Goal: Information Seeking & Learning: Learn about a topic

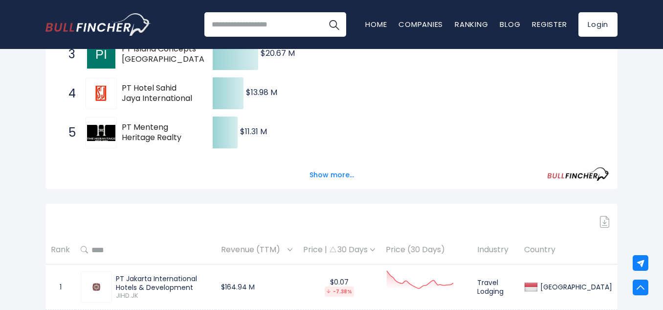
scroll to position [391, 0]
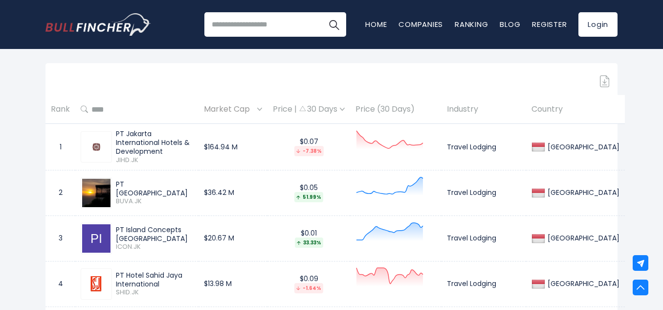
scroll to position [391, 0]
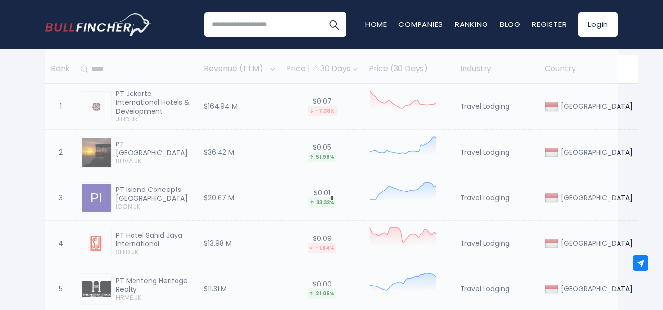
scroll to position [0, 0]
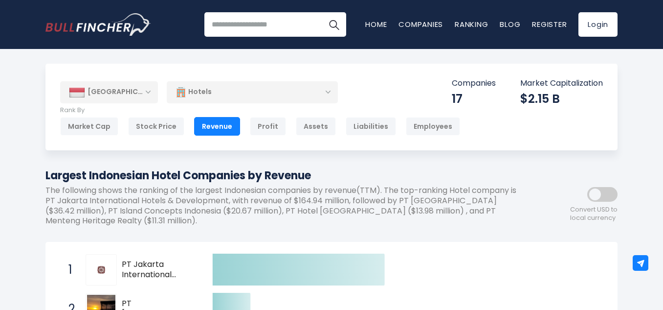
click at [211, 91] on div "Hotels" at bounding box center [252, 92] width 171 height 22
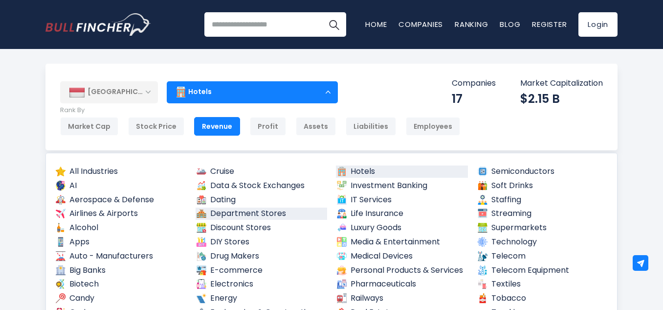
click at [261, 214] on link "Department Stores" at bounding box center [262, 213] width 132 height 12
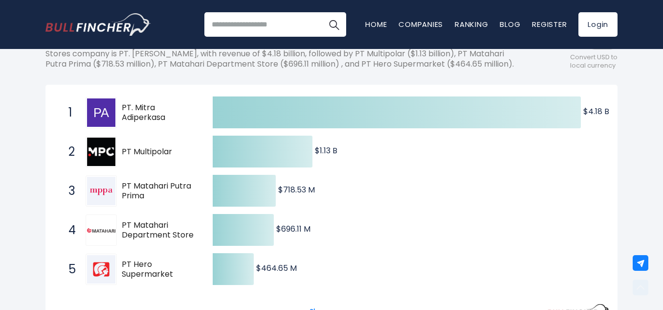
scroll to position [244, 0]
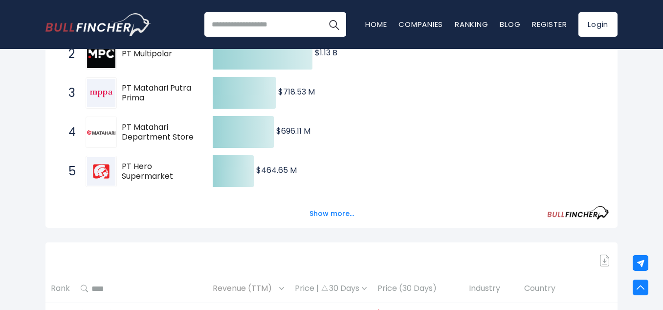
drag, startPoint x: 184, startPoint y: 177, endPoint x: 113, endPoint y: 159, distance: 73.8
click at [113, 159] on div "5 PT Hero Supermarket HERO.JK" at bounding box center [130, 170] width 132 height 31
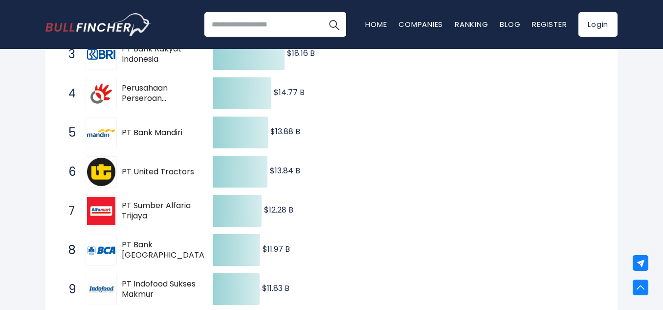
scroll to position [489, 0]
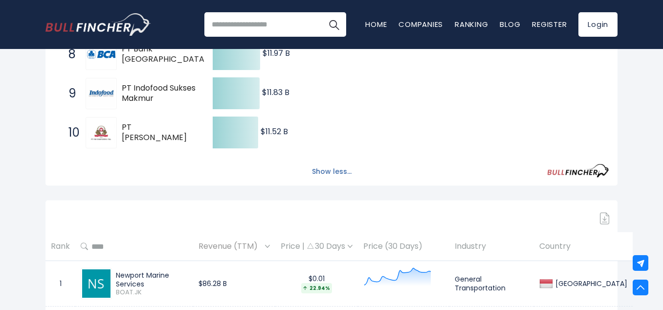
click at [332, 166] on button "Show less..." at bounding box center [331, 171] width 51 height 16
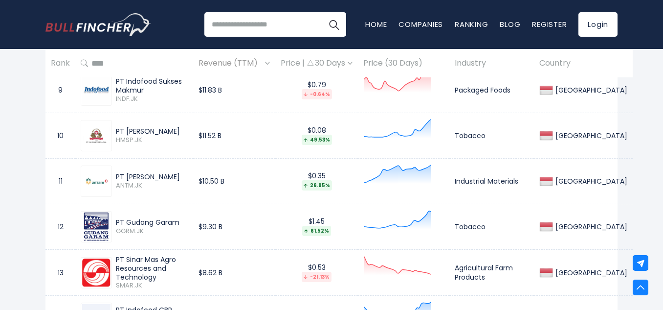
scroll to position [0, 0]
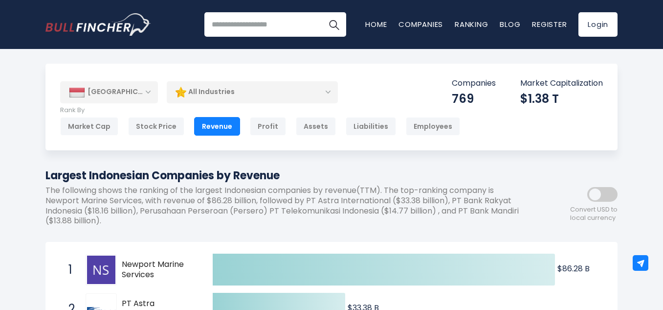
click at [319, 94] on div "All Industries" at bounding box center [252, 92] width 171 height 22
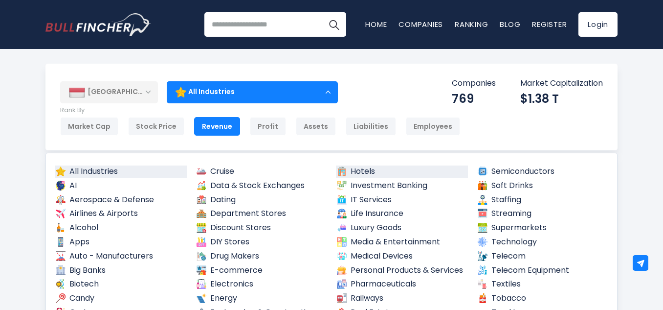
click at [365, 171] on link "Hotels" at bounding box center [402, 171] width 132 height 12
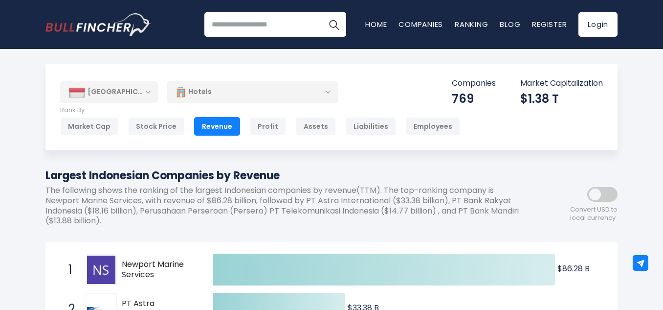
scroll to position [98, 0]
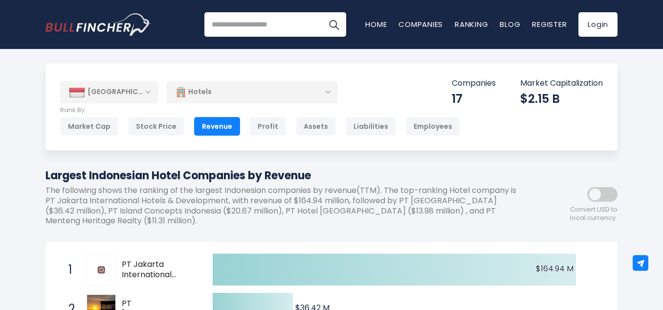
scroll to position [98, 0]
